Goal: Task Accomplishment & Management: Complete application form

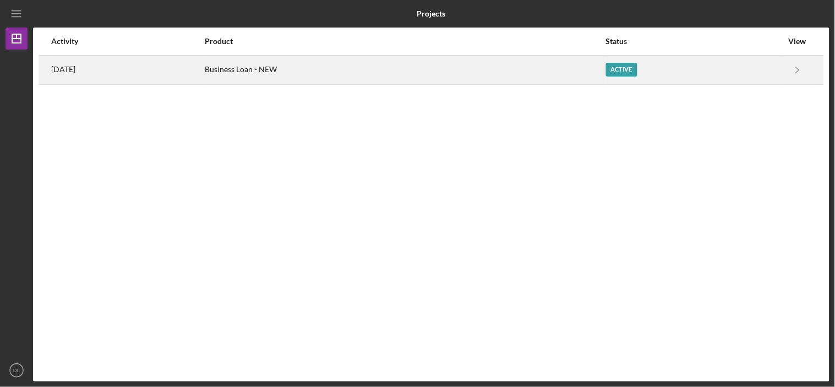
click at [107, 64] on div "[DATE]" at bounding box center [127, 70] width 152 height 28
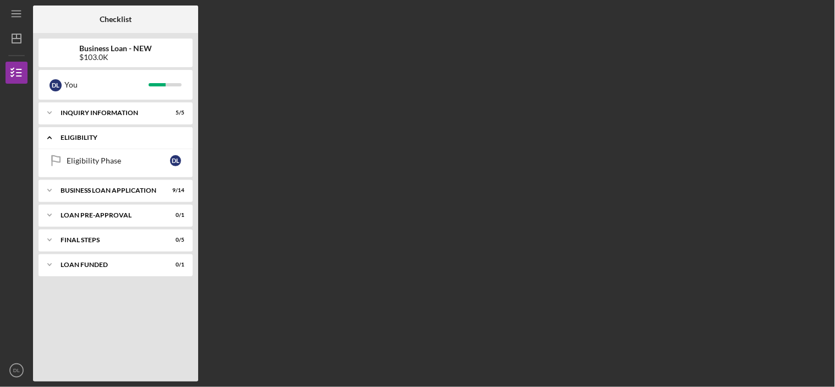
click at [103, 136] on div "ELIGIBILITY" at bounding box center [120, 137] width 118 height 7
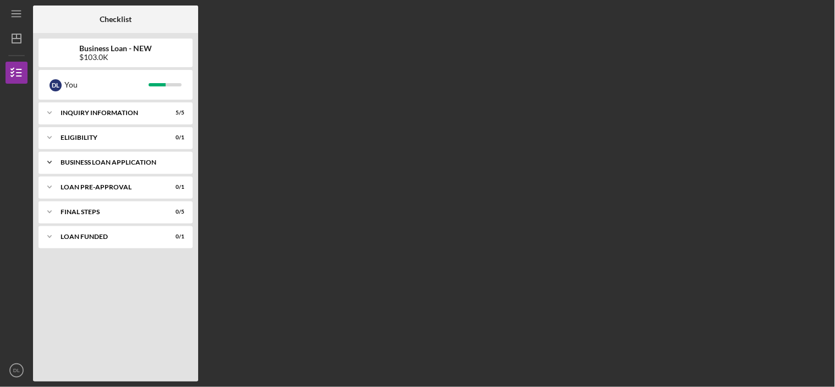
click at [118, 161] on div "BUSINESS LOAN APPLICATION" at bounding box center [120, 162] width 118 height 7
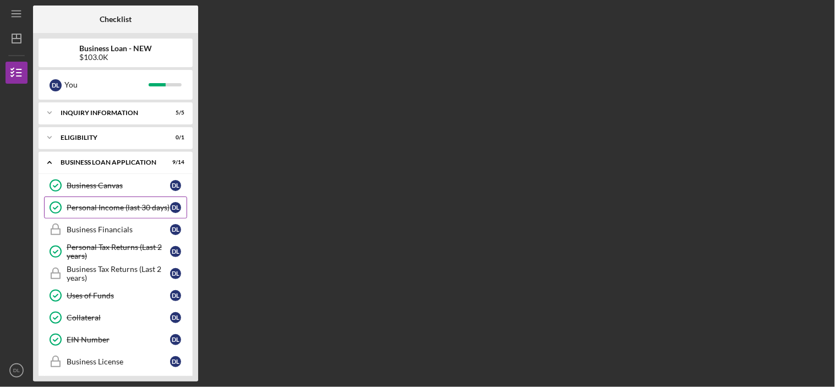
click at [112, 205] on div "Personal Income (last 30 days)" at bounding box center [118, 207] width 103 height 9
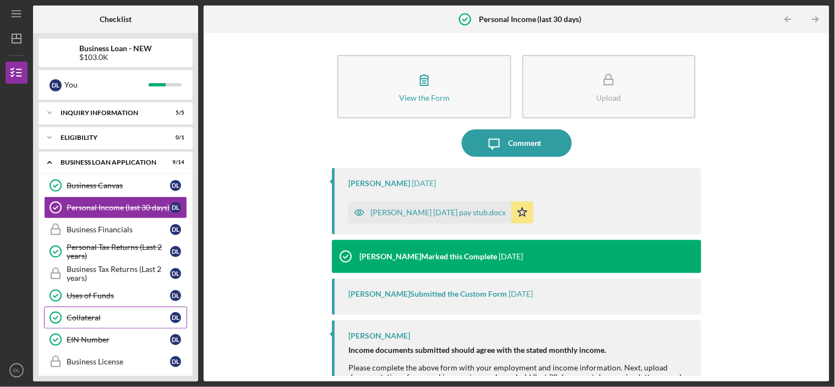
click at [95, 315] on div "Collateral" at bounding box center [118, 317] width 103 height 9
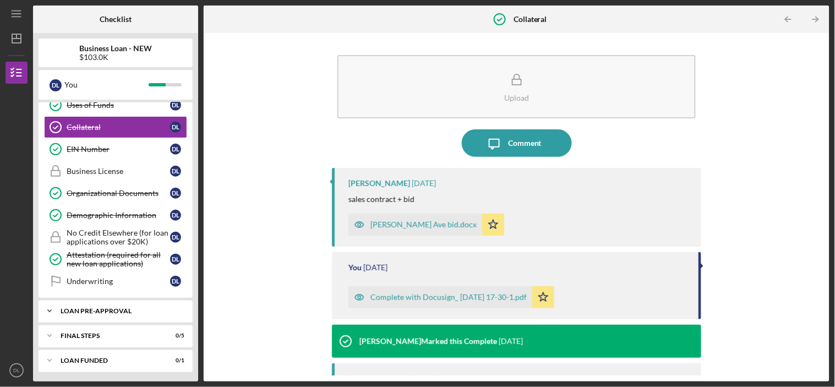
scroll to position [194, 0]
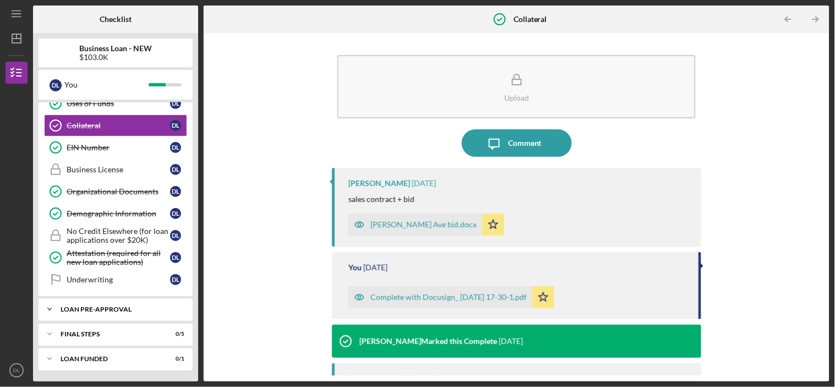
click at [100, 304] on div "Icon/Expander LOAN PRE-APPROVAL 0 / 1" at bounding box center [116, 309] width 154 height 22
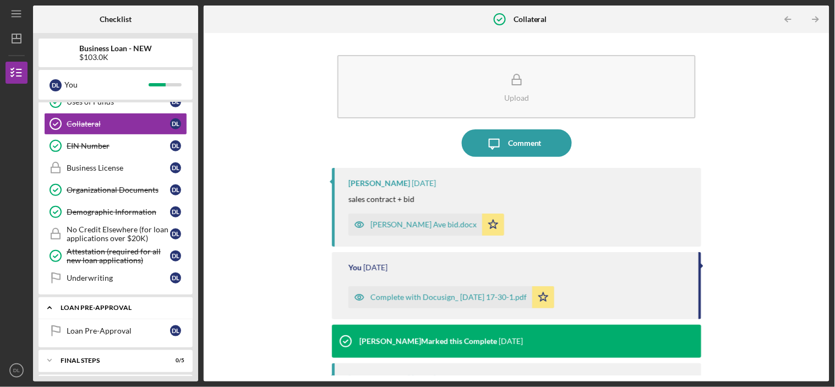
scroll to position [222, 0]
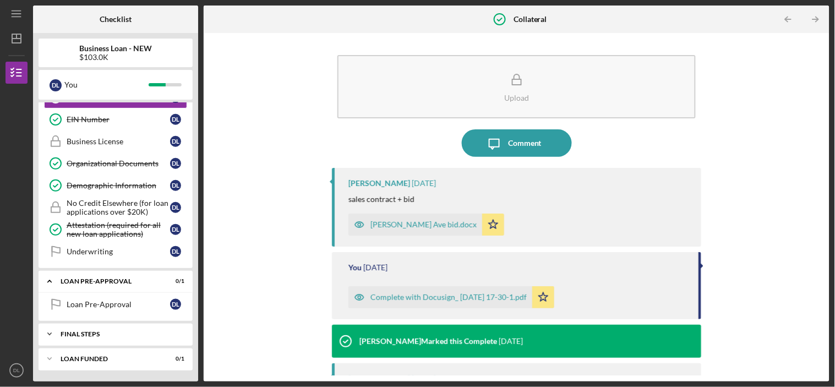
click at [95, 329] on div "Icon/Expander FINAL STEPS 0 / 5" at bounding box center [116, 334] width 154 height 22
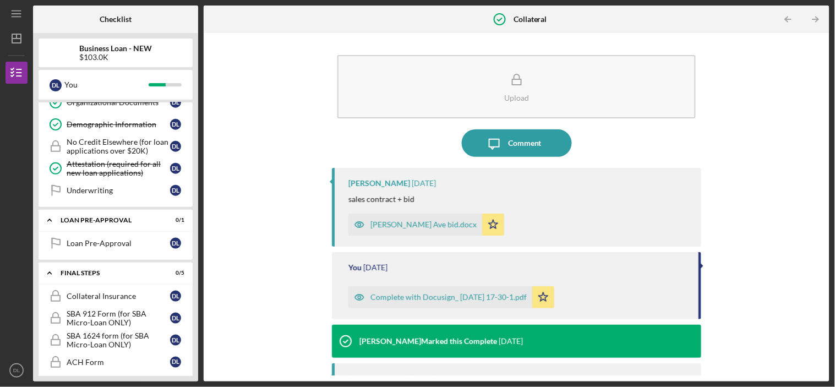
scroll to position [339, 0]
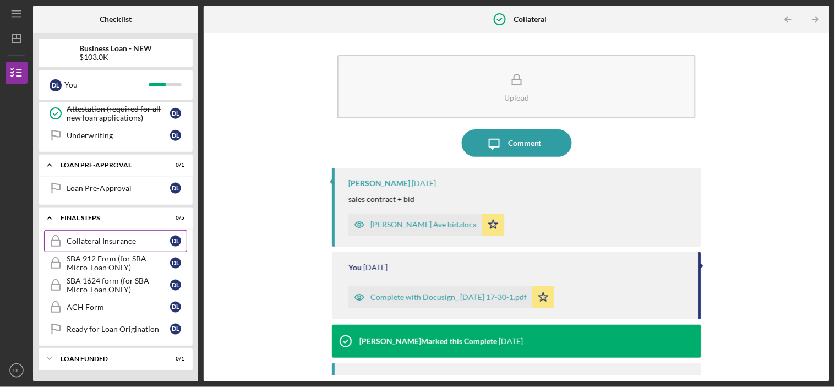
click at [113, 239] on div "Collateral Insurance" at bounding box center [118, 241] width 103 height 9
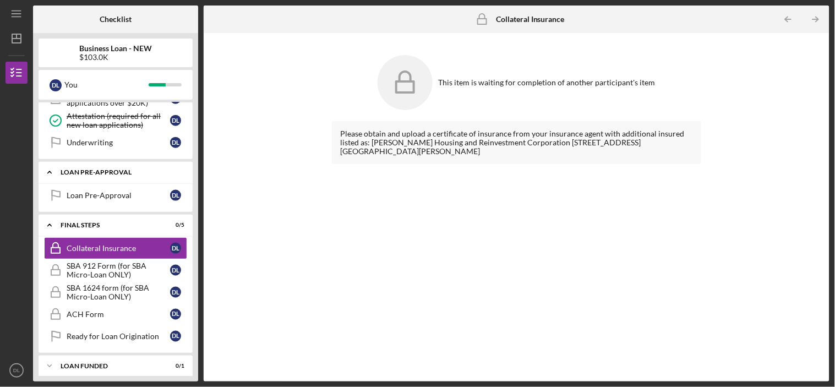
scroll to position [339, 0]
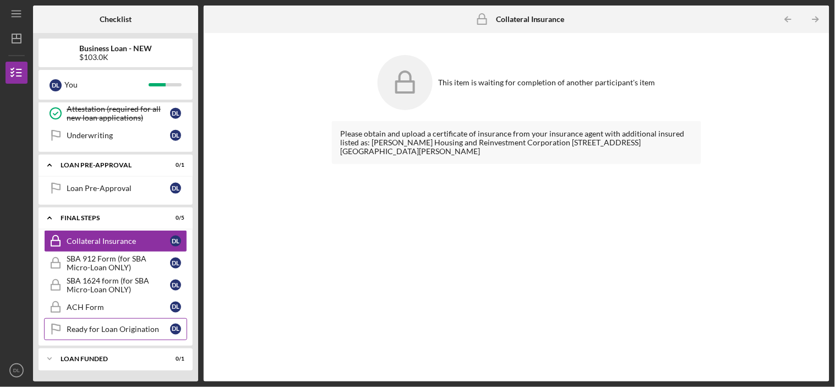
click at [116, 334] on link "Ready for Loan Origination Ready for Loan Origination D L" at bounding box center [115, 329] width 143 height 22
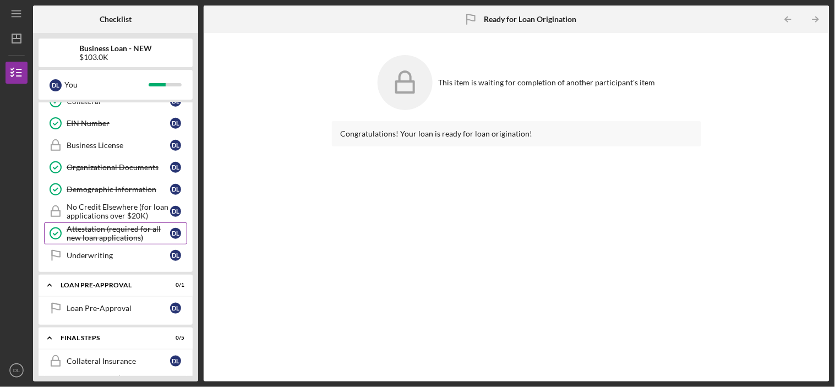
scroll to position [277, 0]
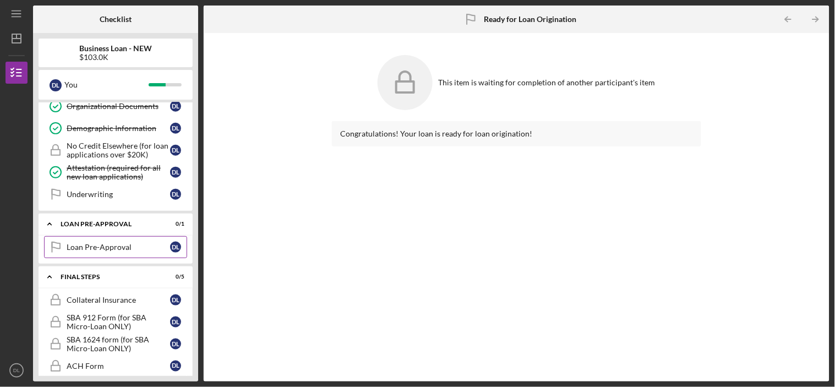
click at [100, 248] on div "Loan Pre-Approval" at bounding box center [118, 247] width 103 height 9
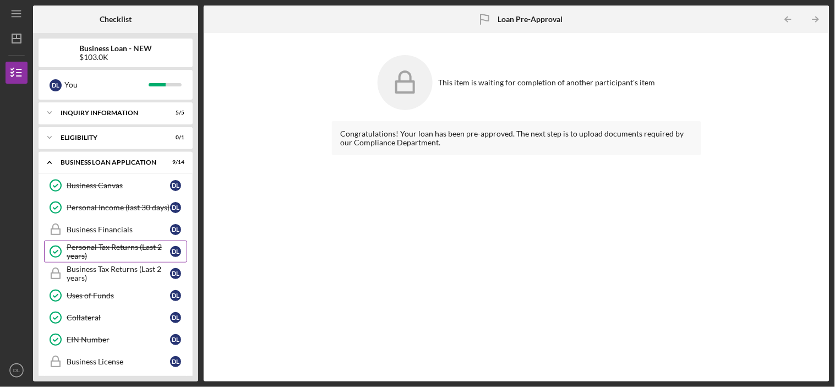
click at [91, 249] on div "Personal Tax Returns (Last 2 years)" at bounding box center [118, 252] width 103 height 18
